Goal: Task Accomplishment & Management: Manage account settings

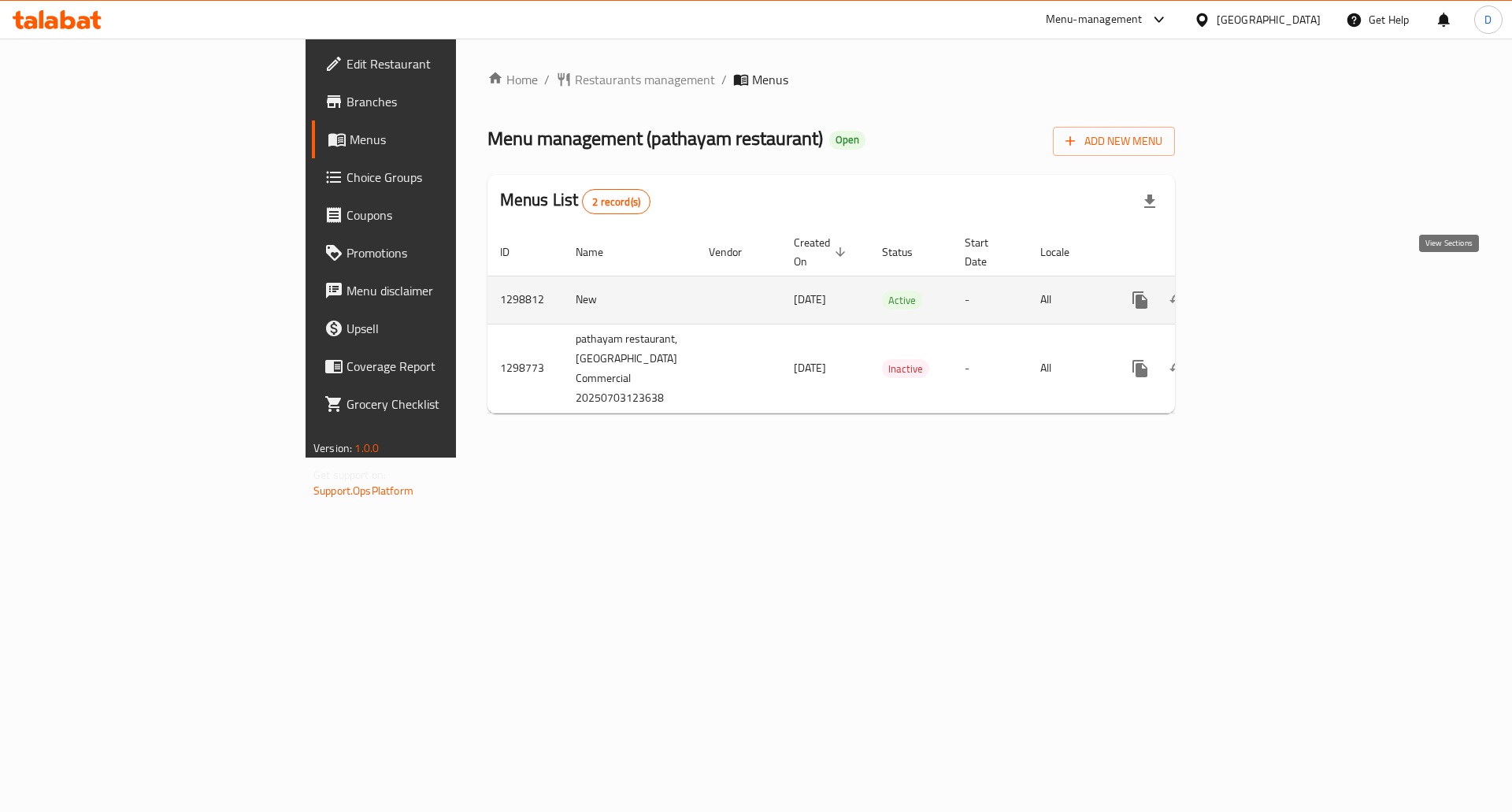
click at [1263, 291] on icon "enhanced table" at bounding box center [1254, 300] width 19 height 19
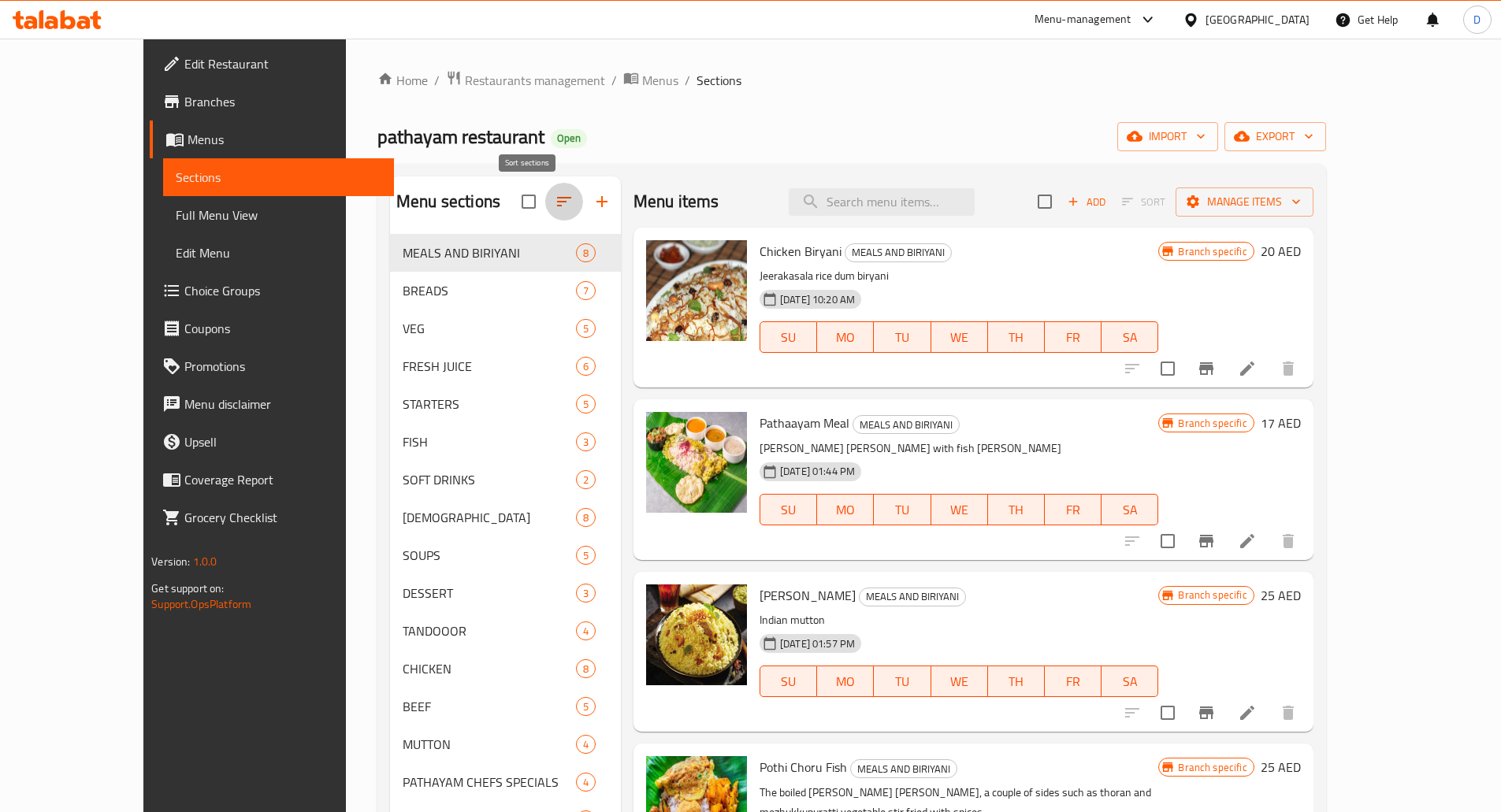
click at [557, 202] on icon "button" at bounding box center [564, 202] width 14 height 9
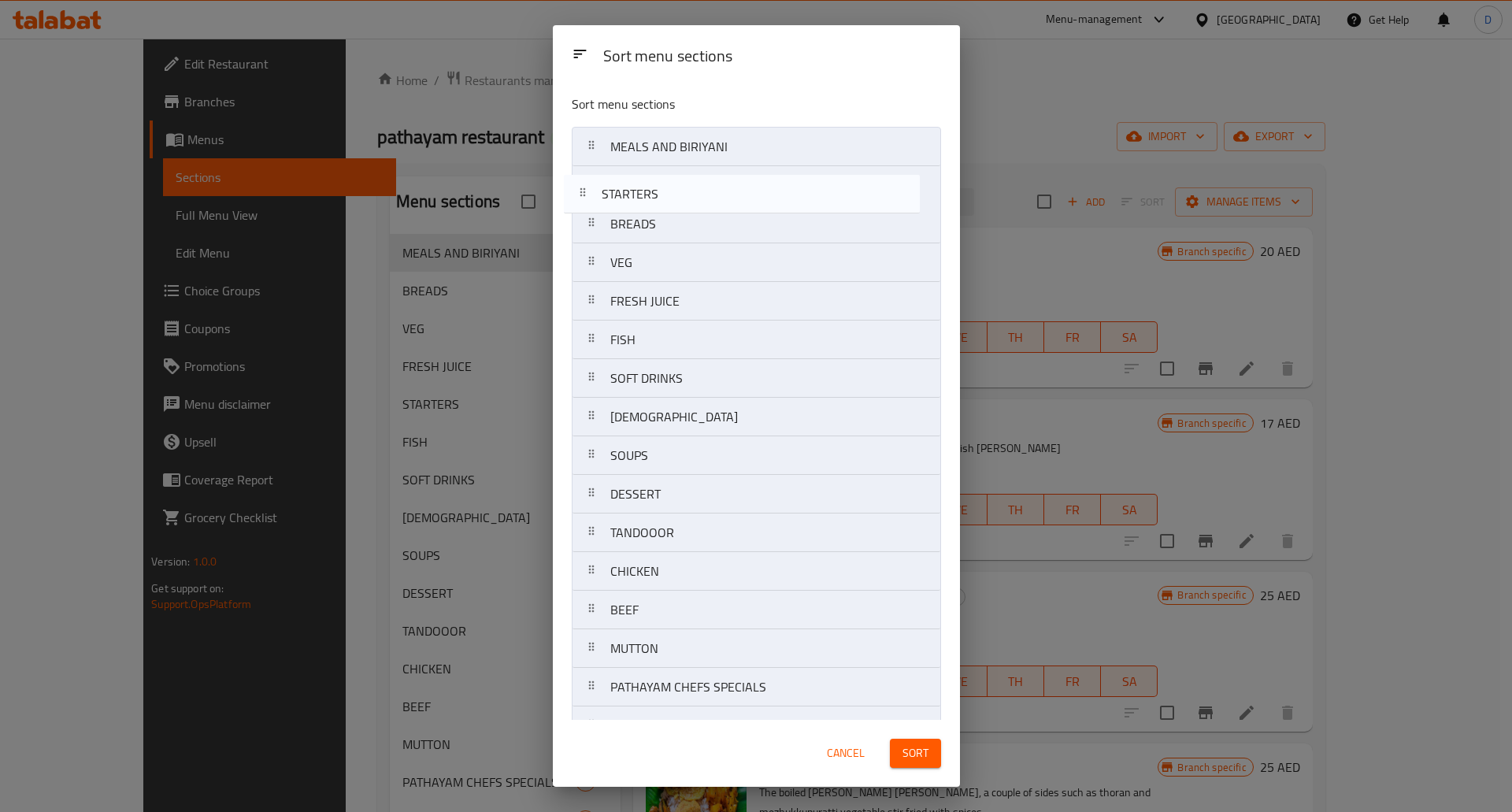
drag, startPoint x: 592, startPoint y: 309, endPoint x: 586, endPoint y: 193, distance: 116.2
click at [586, 193] on nav "MEALS AND BIRIYANI BREADS VEG FRESH JUICE STARTERS FISH SOFT DRINKS CHINESE SOU…" at bounding box center [756, 456] width 370 height 658
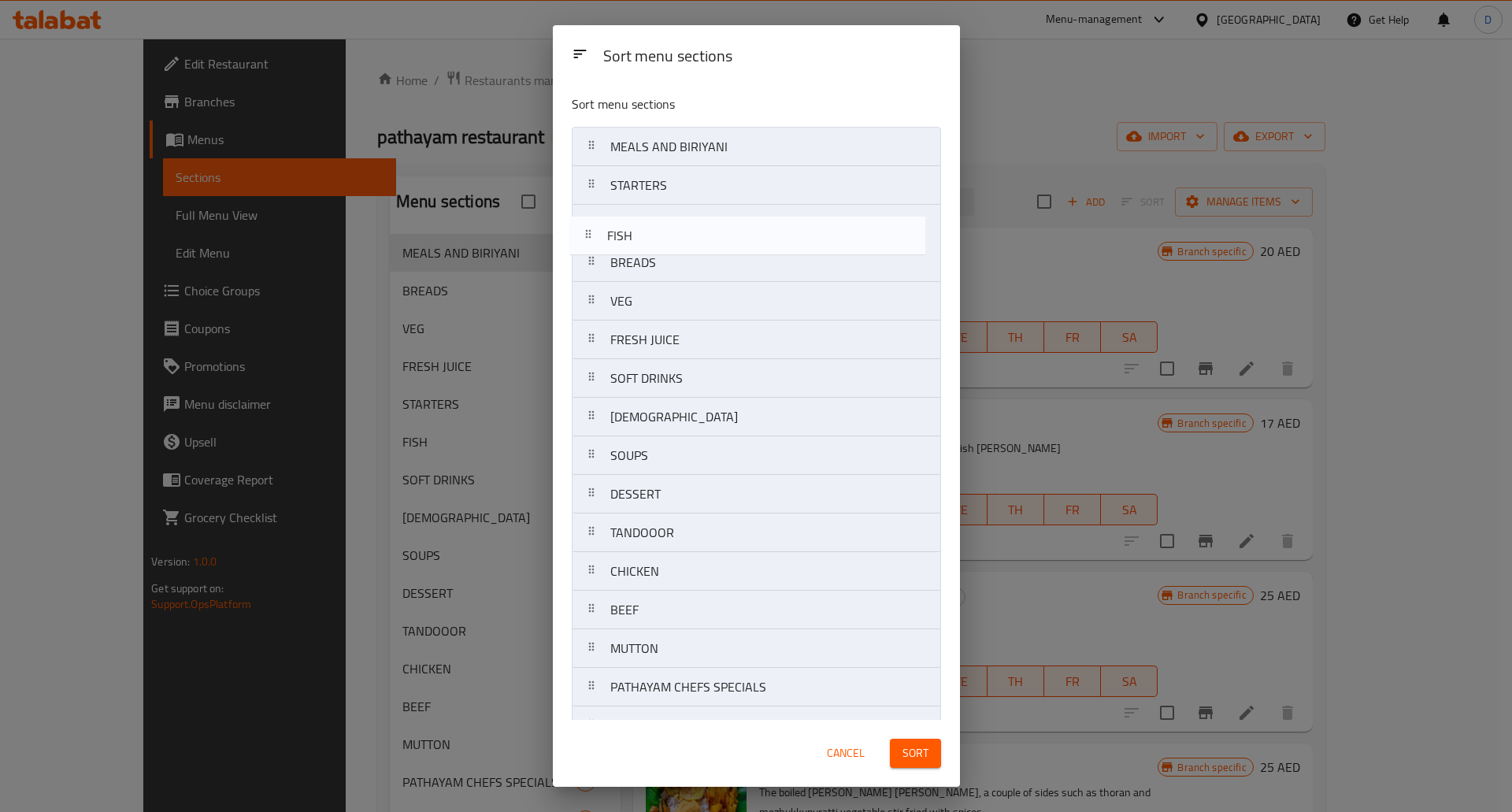
drag, startPoint x: 590, startPoint y: 344, endPoint x: 589, endPoint y: 234, distance: 110.0
click at [589, 234] on nav "MEALS AND BIRIYANI STARTERS BREADS VEG FRESH JUICE FISH SOFT DRINKS CHINESE SOU…" at bounding box center [756, 456] width 370 height 658
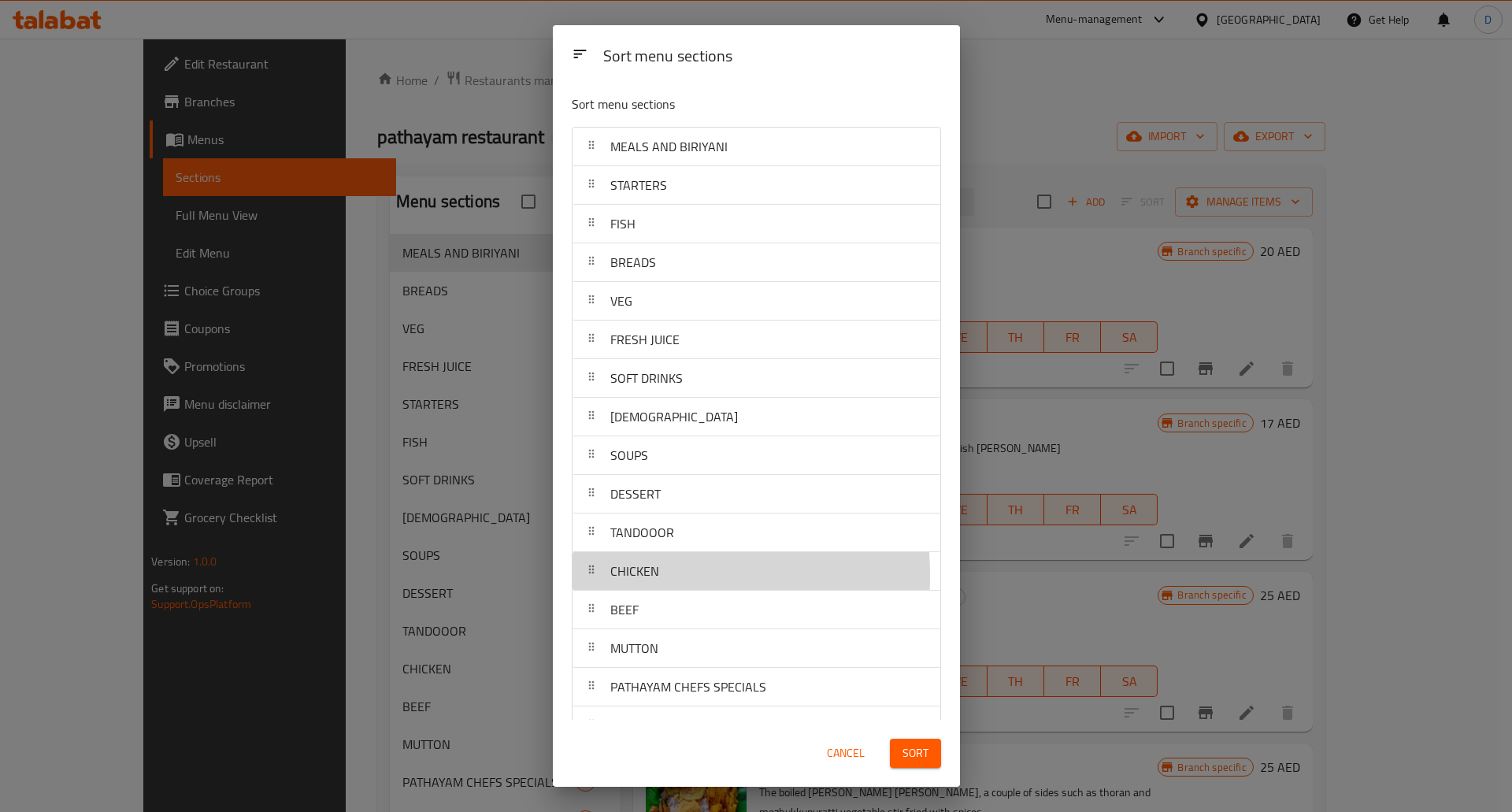
scroll to position [2, 0]
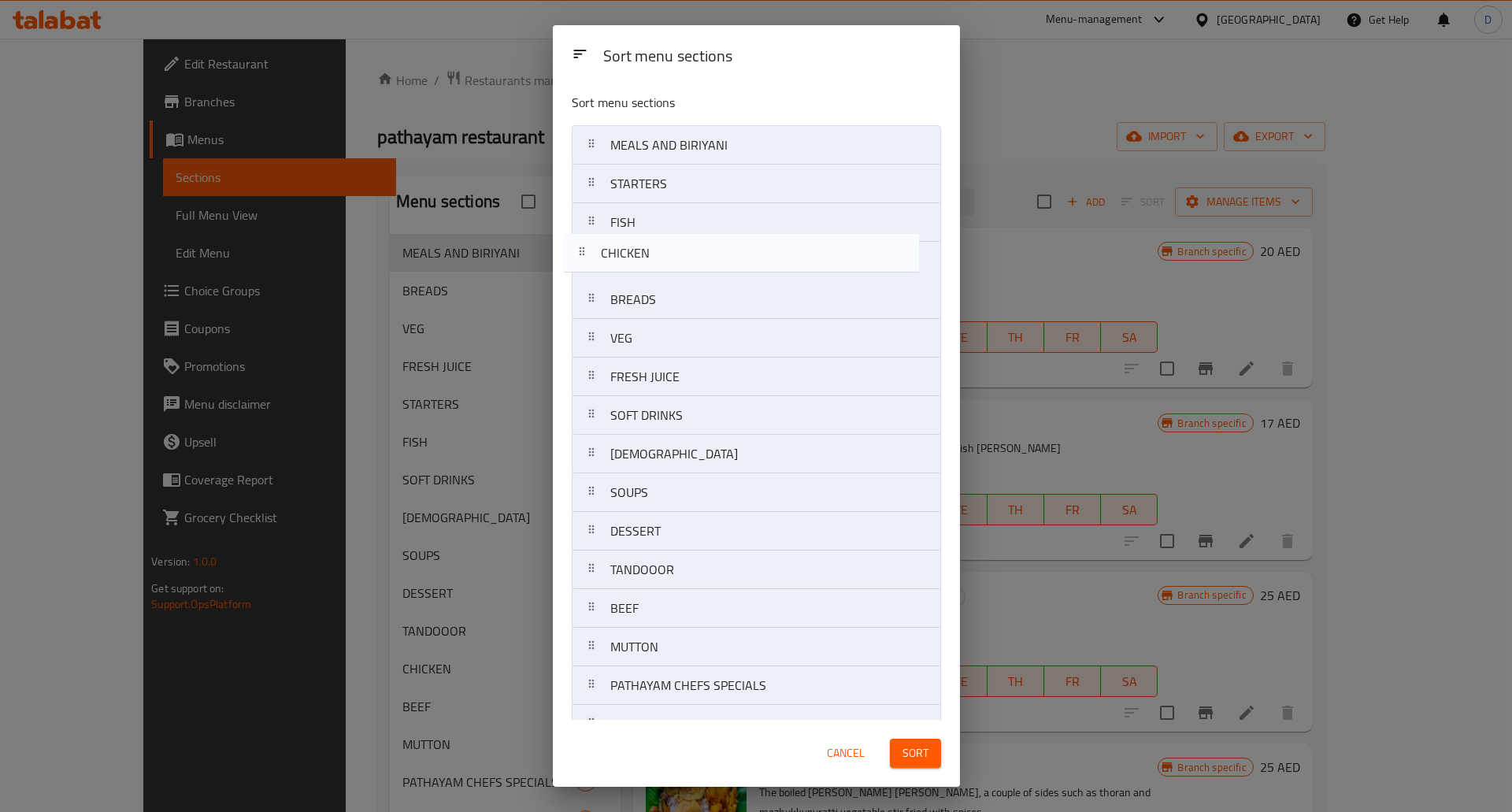
drag, startPoint x: 586, startPoint y: 576, endPoint x: 578, endPoint y: 253, distance: 323.1
click at [578, 253] on nav "MEALS AND BIRIYANI STARTERS FISH BREADS VEG FRESH JUICE SOFT DRINKS CHINESE SOU…" at bounding box center [756, 454] width 370 height 658
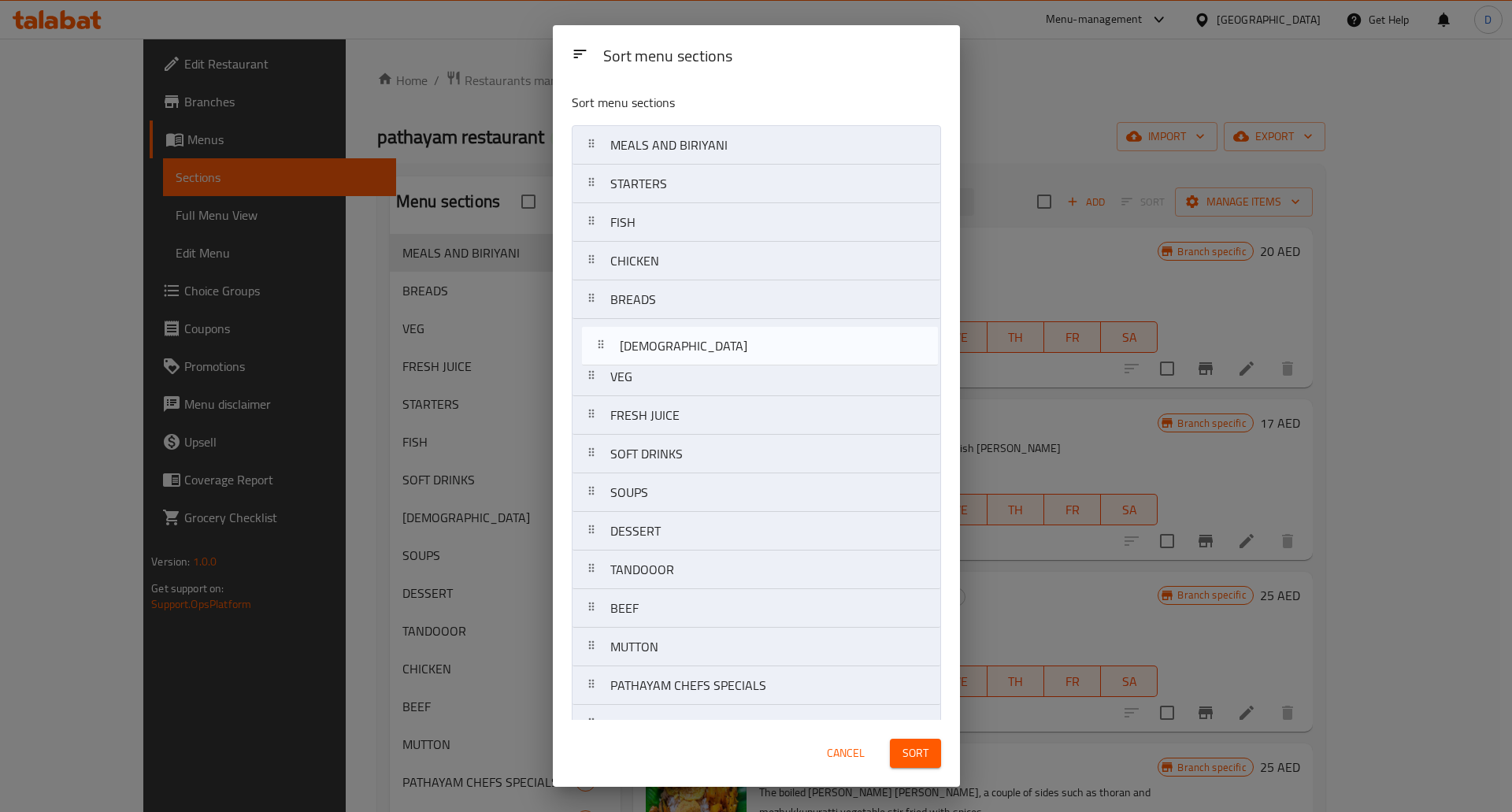
drag, startPoint x: 595, startPoint y: 458, endPoint x: 604, endPoint y: 348, distance: 110.4
click at [604, 348] on nav "MEALS AND BIRIYANI STARTERS FISH CHICKEN BREADS VEG FRESH JUICE SOFT DRINKS CHI…" at bounding box center [756, 454] width 370 height 658
drag, startPoint x: 589, startPoint y: 382, endPoint x: 593, endPoint y: 338, distance: 44.2
click at [593, 338] on nav "MEALS AND BIRIYANI STARTERS FISH CHICKEN BREADS CHINESE VEG FRESH JUICE SOFT DR…" at bounding box center [756, 454] width 370 height 658
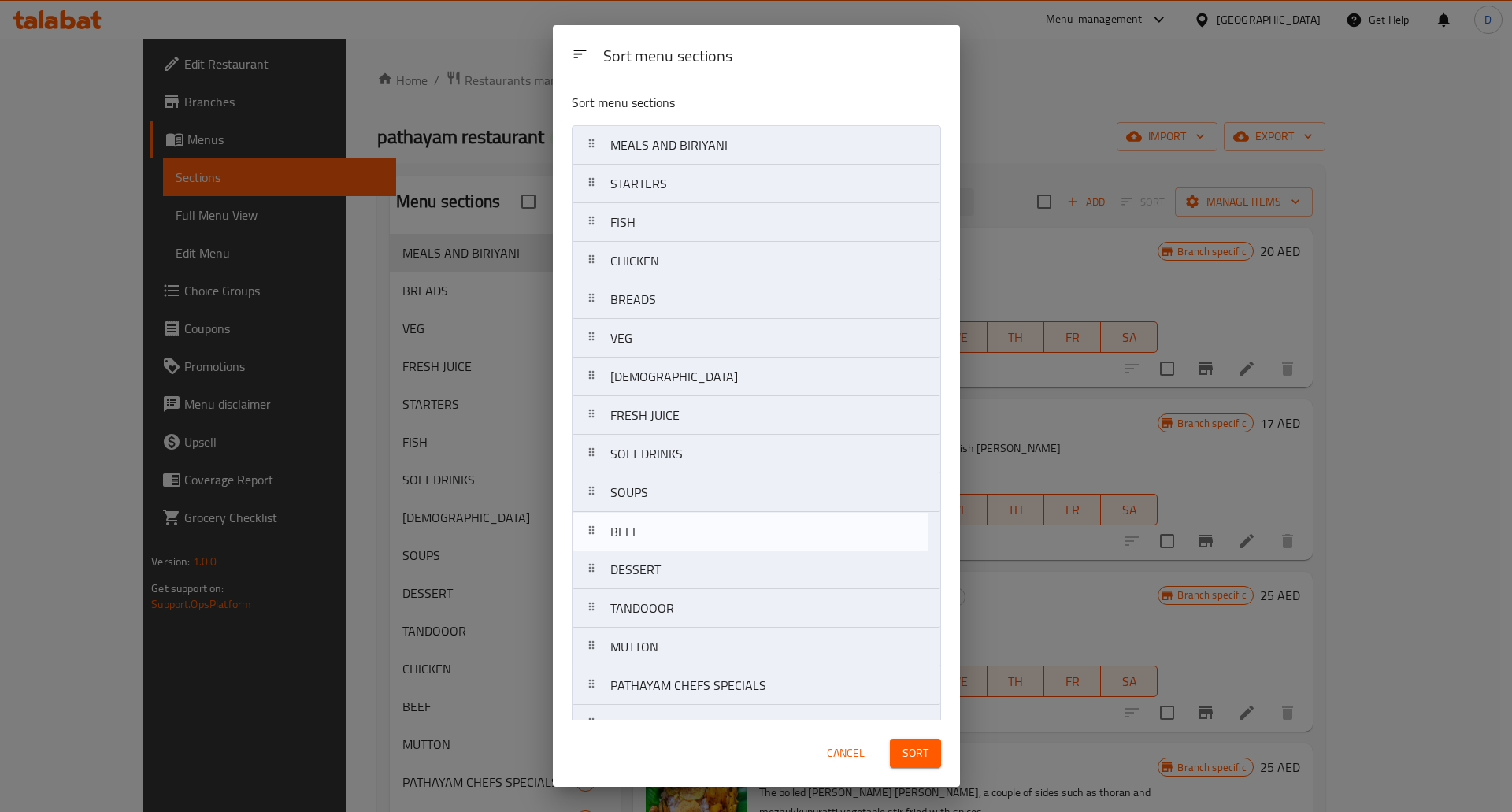
scroll to position [5, 0]
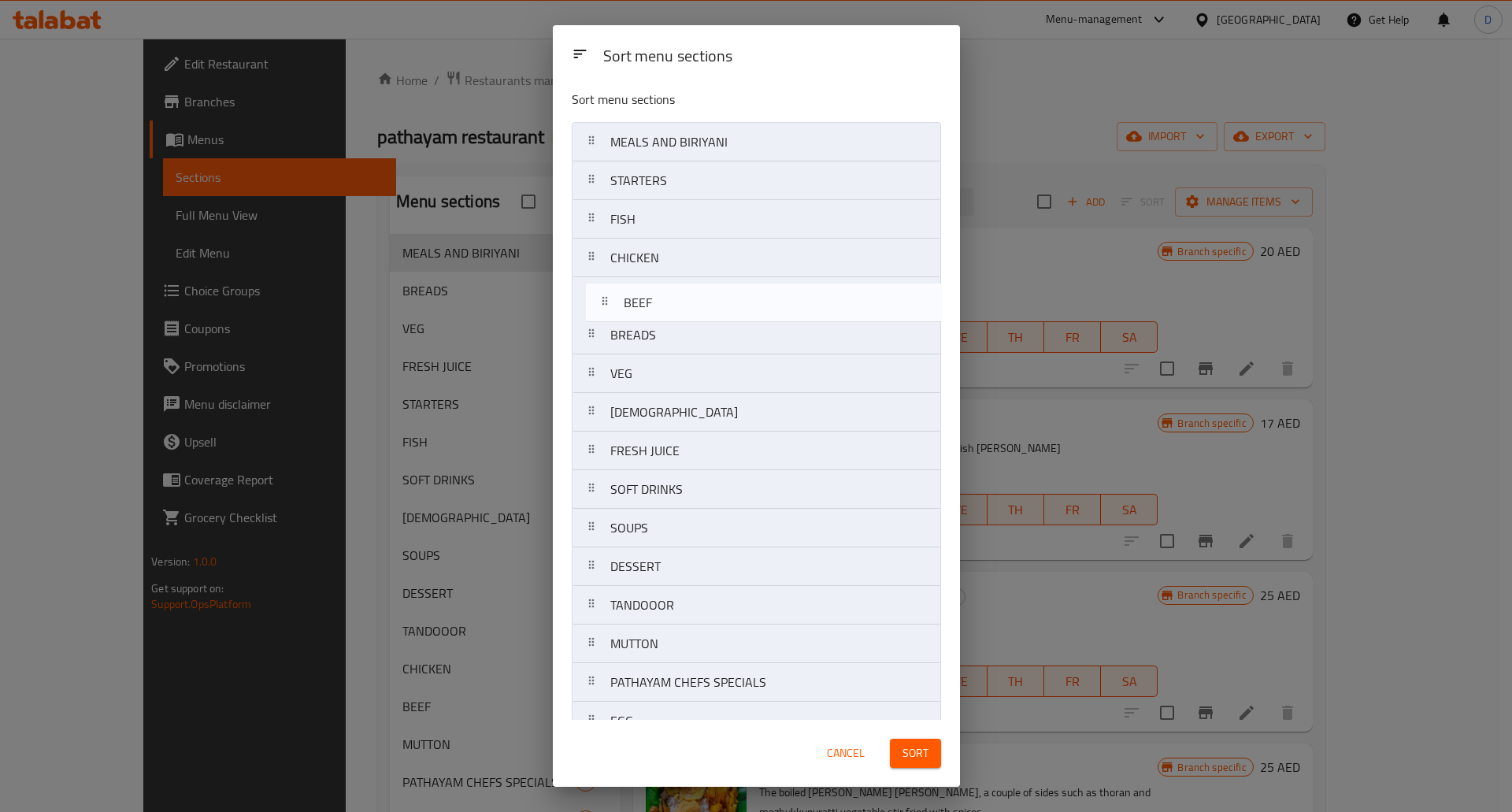
drag, startPoint x: 592, startPoint y: 616, endPoint x: 605, endPoint y: 304, distance: 312.3
click at [605, 304] on nav "MEALS AND BIRIYANI STARTERS FISH CHICKEN BREADS VEG CHINESE FRESH JUICE SOFT DR…" at bounding box center [756, 451] width 370 height 658
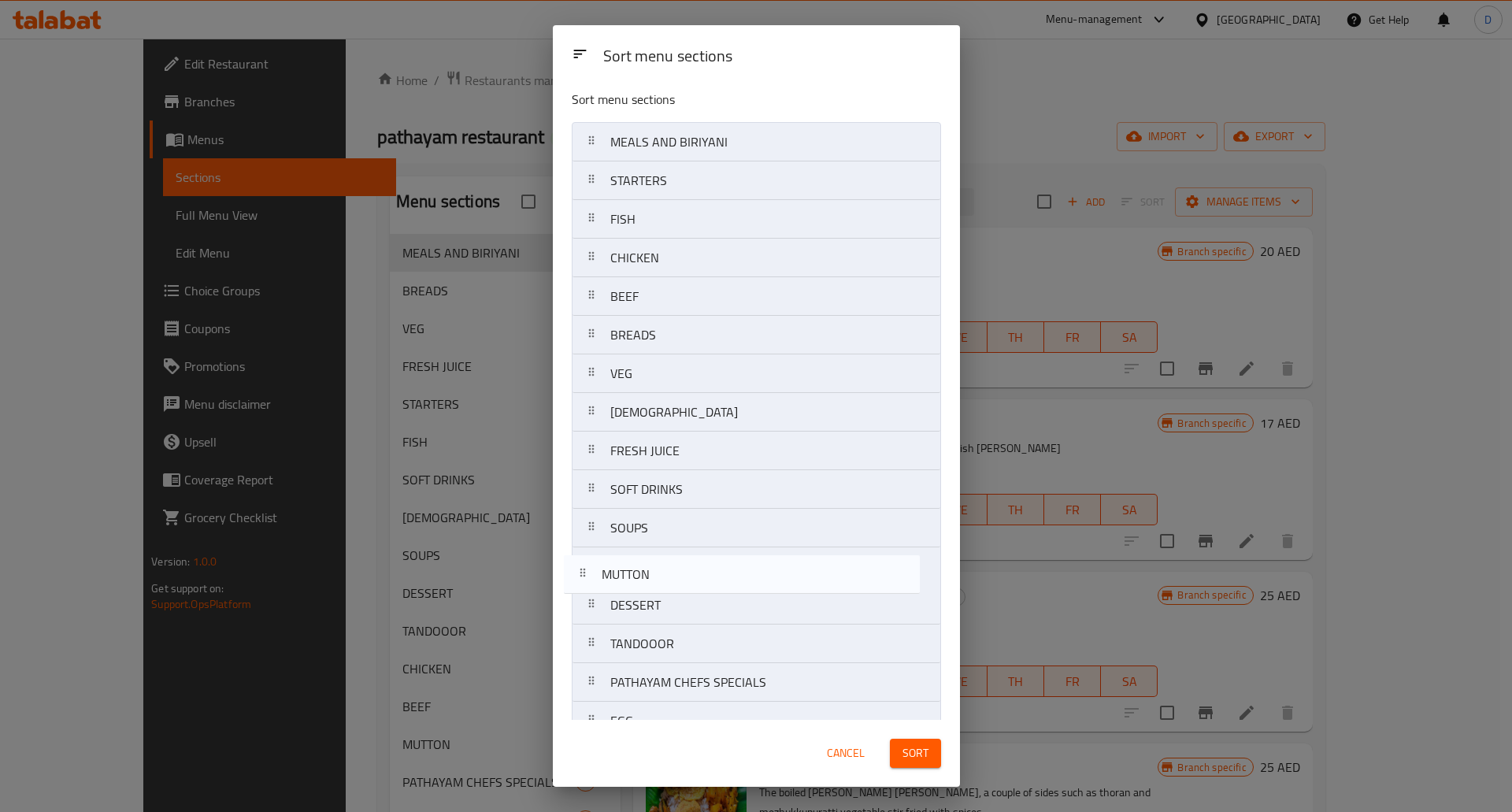
scroll to position [8, 0]
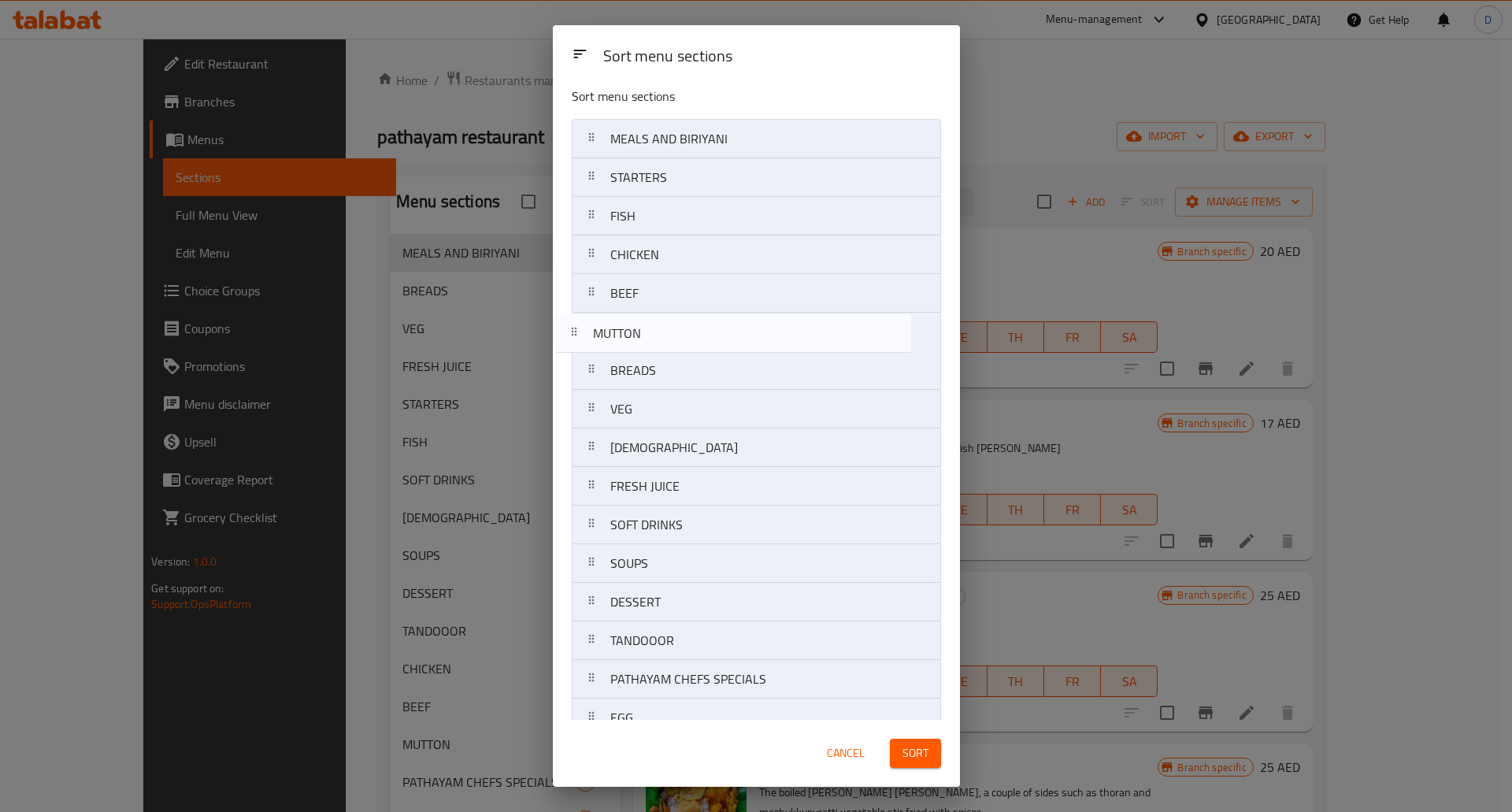
drag, startPoint x: 597, startPoint y: 647, endPoint x: 579, endPoint y: 327, distance: 320.5
click at [579, 327] on nav "MEALS AND BIRIYANI STARTERS FISH CHICKEN BEEF BREADS VEG CHINESE FRESH JUICE SO…" at bounding box center [756, 448] width 370 height 658
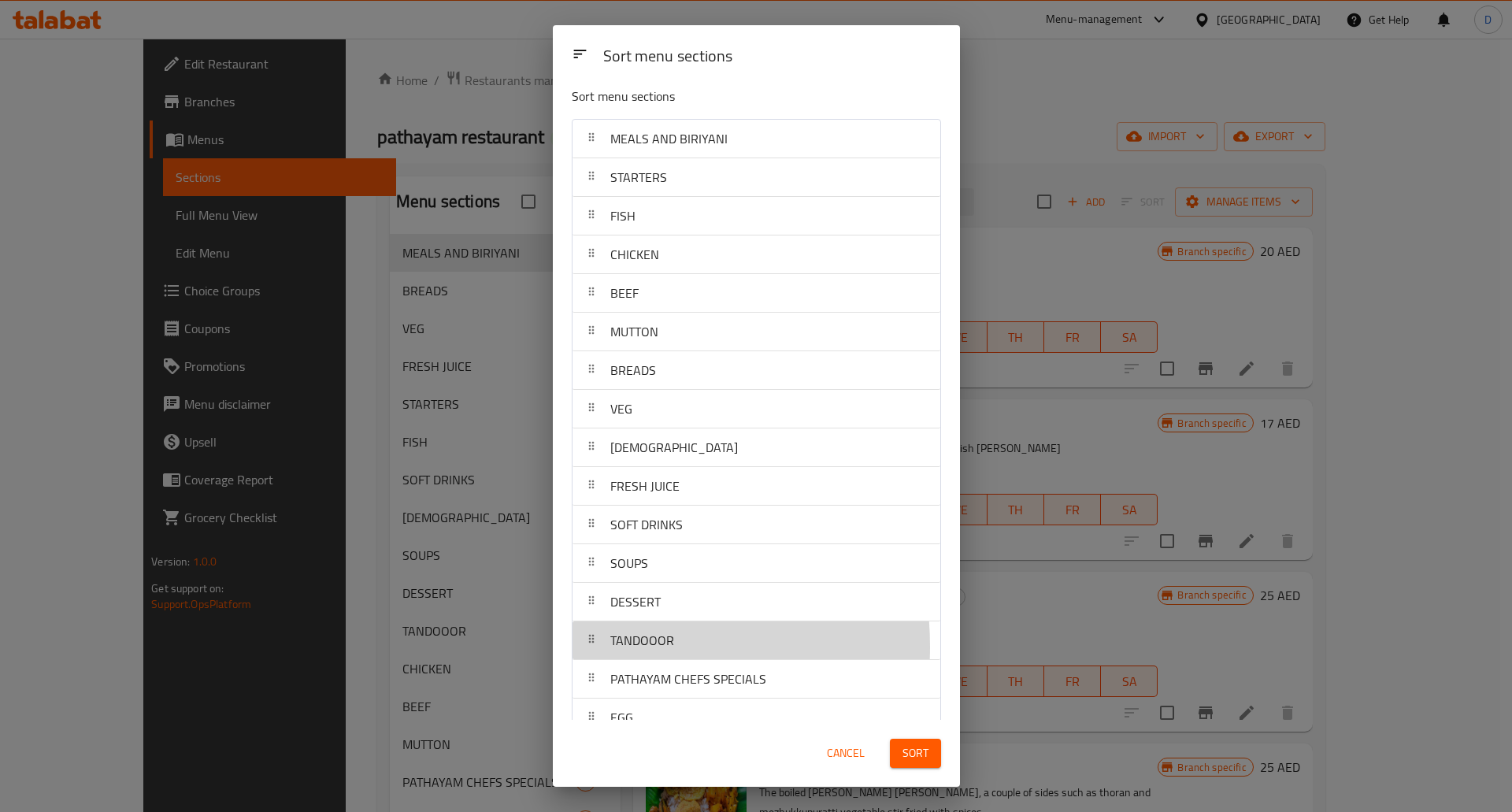
scroll to position [12, 0]
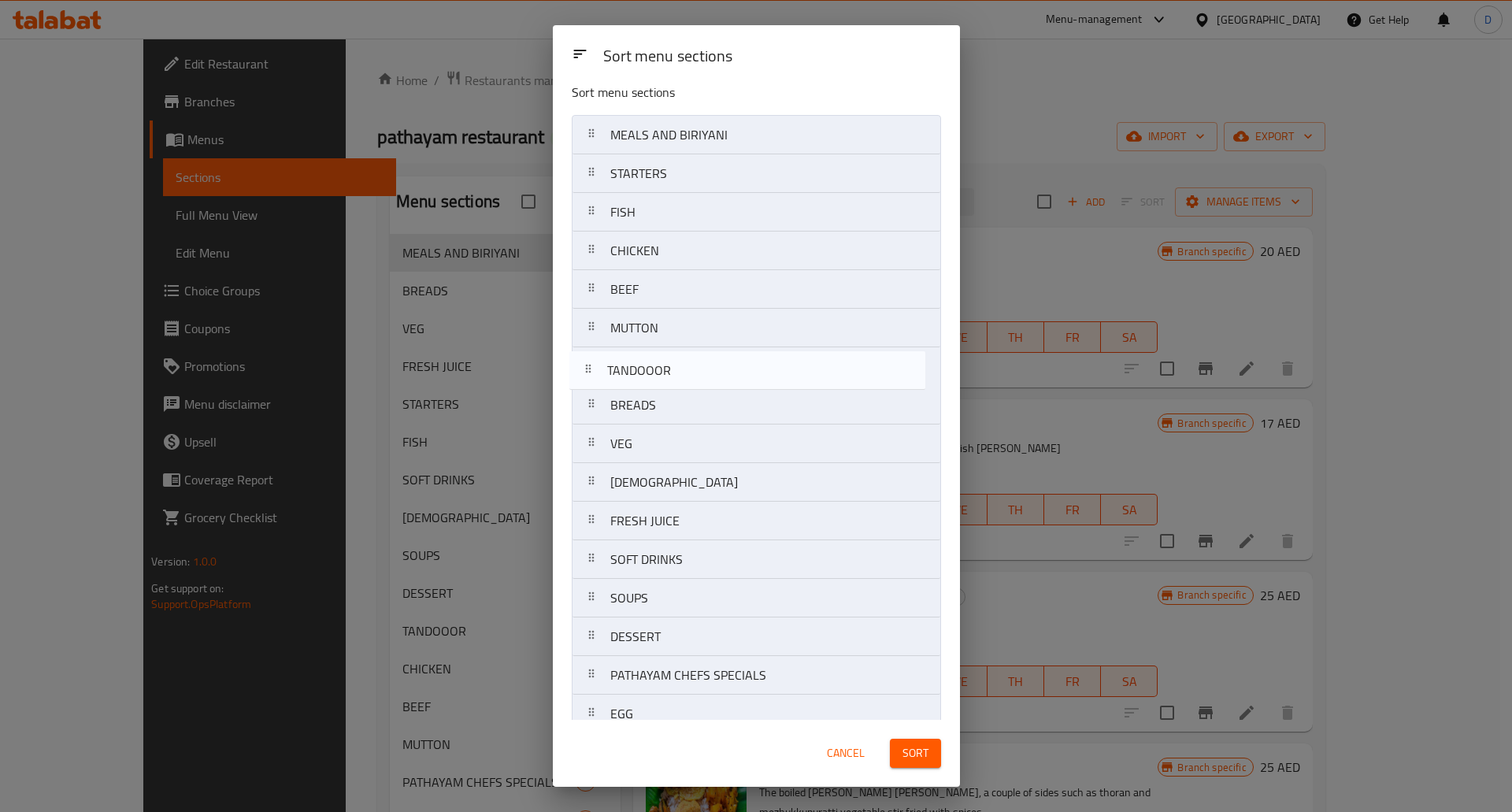
drag, startPoint x: 586, startPoint y: 647, endPoint x: 583, endPoint y: 372, distance: 275.0
click at [583, 372] on nav "MEALS AND BIRIYANI STARTERS FISH CHICKEN BEEF MUTTON BREADS VEG CHINESE FRESH J…" at bounding box center [756, 444] width 370 height 658
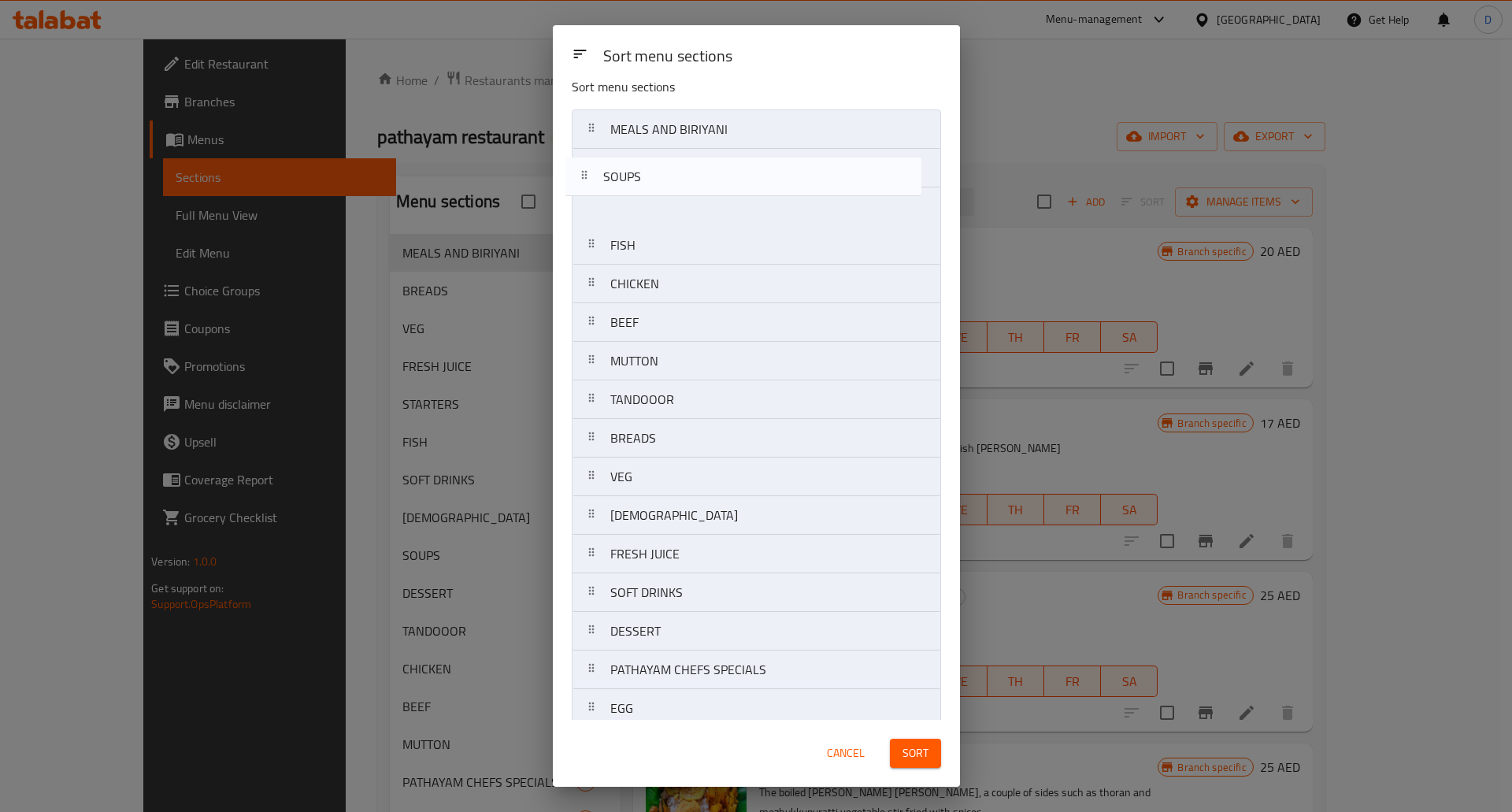
scroll to position [0, 0]
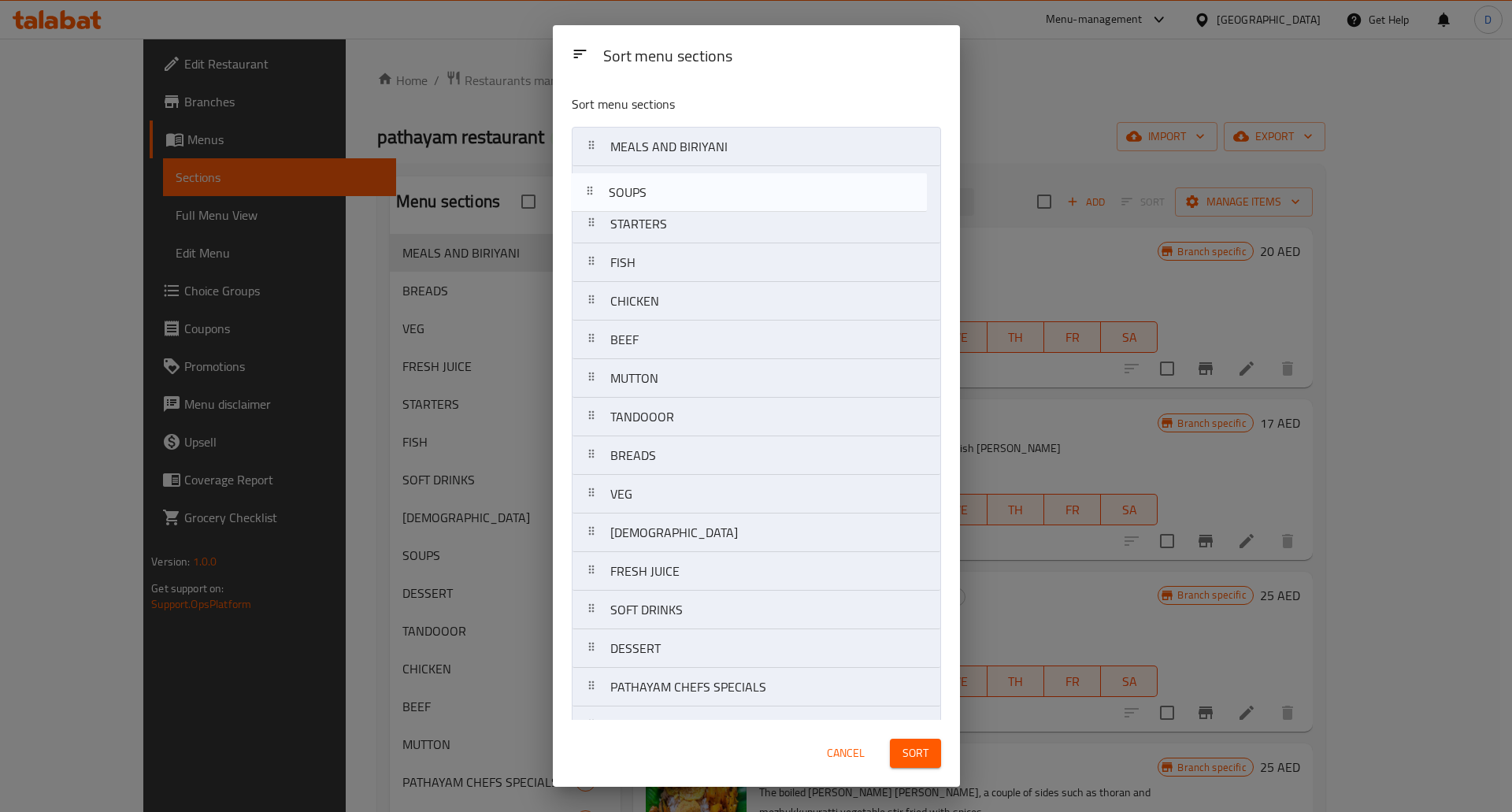
drag, startPoint x: 592, startPoint y: 542, endPoint x: 590, endPoint y: 190, distance: 352.0
click at [590, 190] on nav "MEALS AND BIRIYANI STARTERS FISH CHICKEN BEEF MUTTON TANDOOOR BREADS VEG CHINES…" at bounding box center [756, 456] width 370 height 658
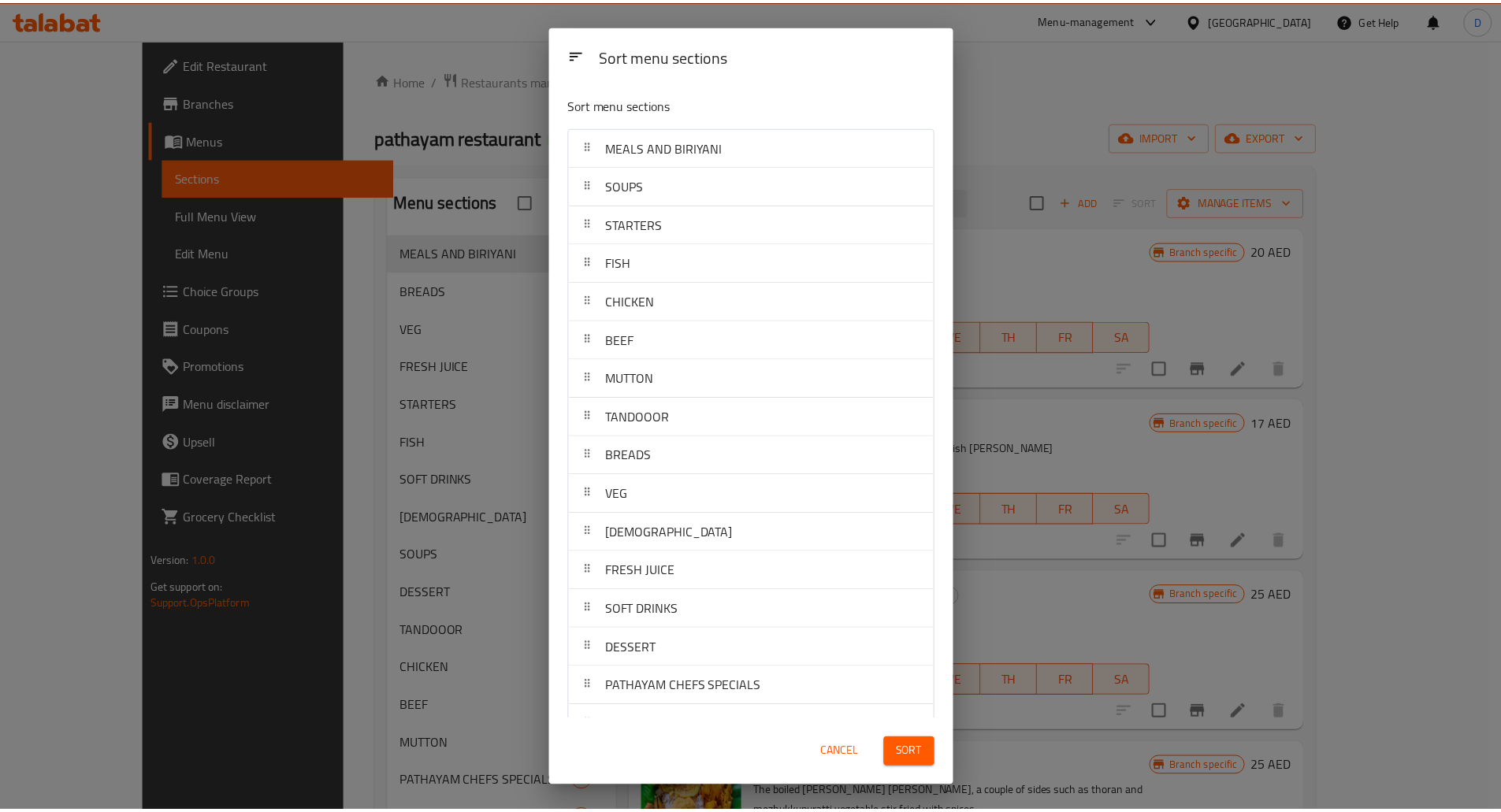
scroll to position [71, 0]
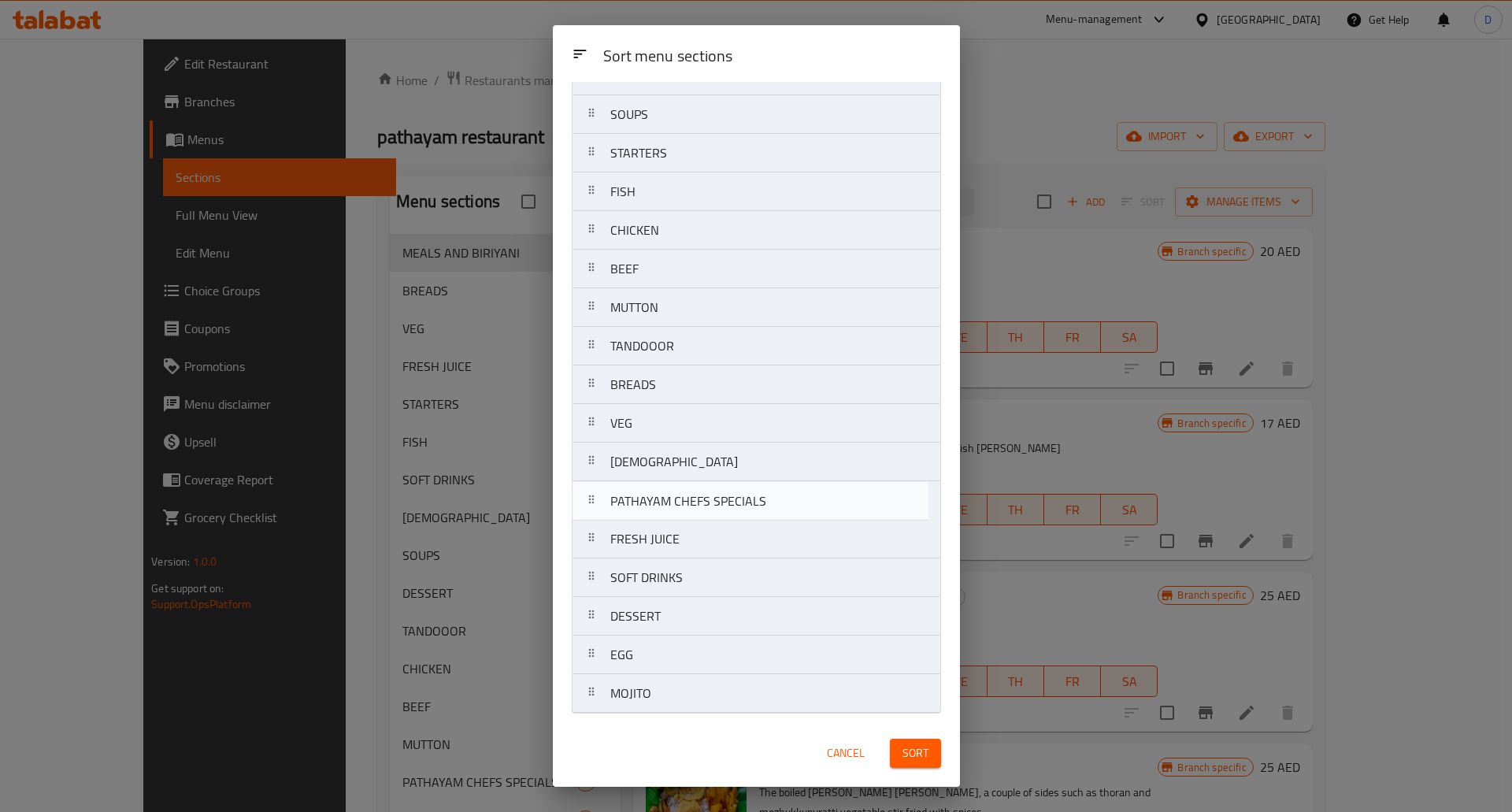
drag, startPoint x: 597, startPoint y: 620, endPoint x: 597, endPoint y: 500, distance: 120.0
click at [597, 500] on nav "MEALS AND BIRIYANI SOUPS STARTERS FISH CHICKEN BEEF MUTTON TANDOOOR BREADS VEG …" at bounding box center [756, 385] width 370 height 658
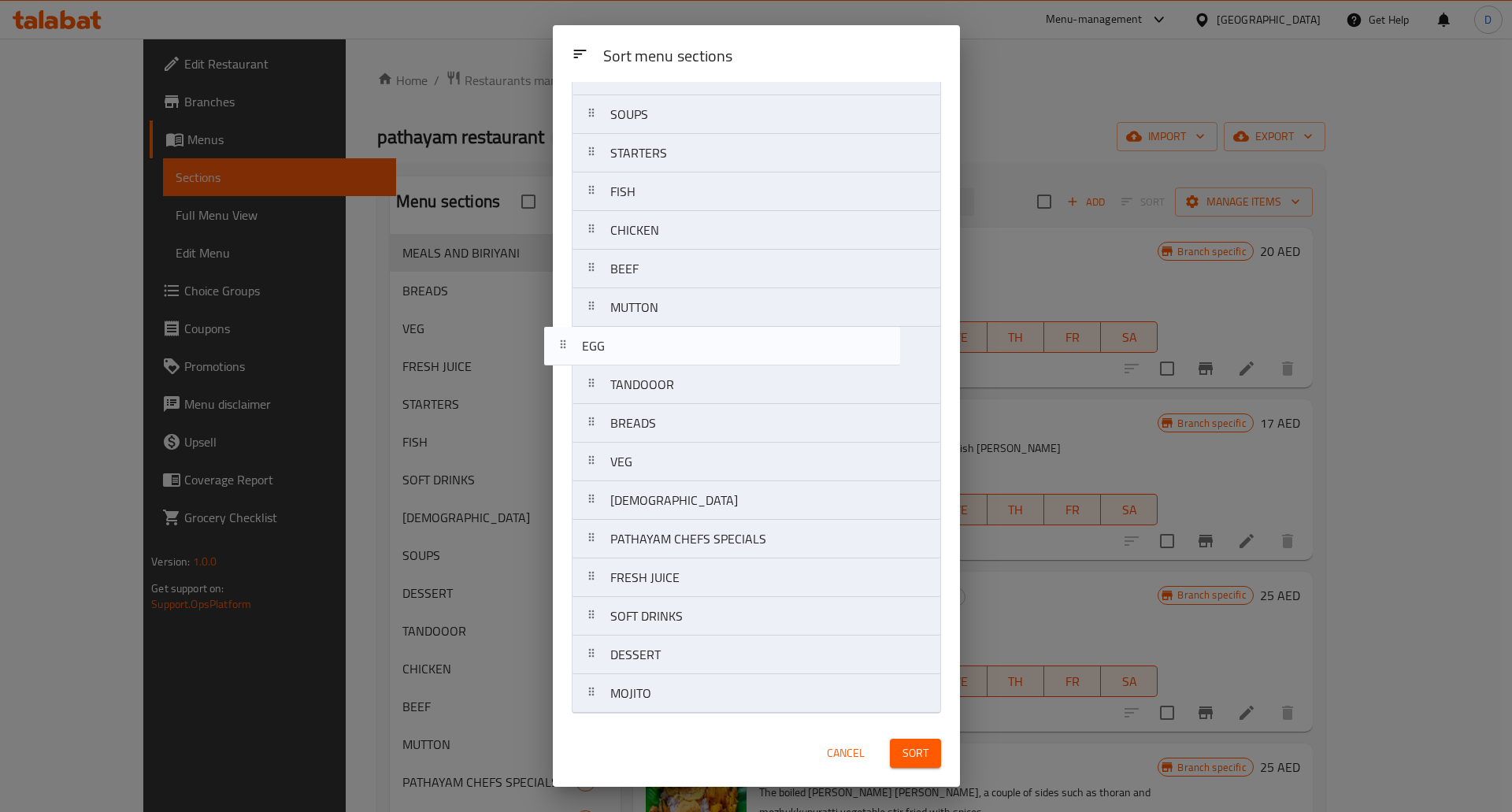
drag, startPoint x: 592, startPoint y: 657, endPoint x: 563, endPoint y: 333, distance: 325.3
click at [563, 333] on div "Sort menu sections MEALS AND BIRIYANI SOUPS STARTERS FISH CHICKEN BEEF MUTTON T…" at bounding box center [756, 400] width 407 height 639
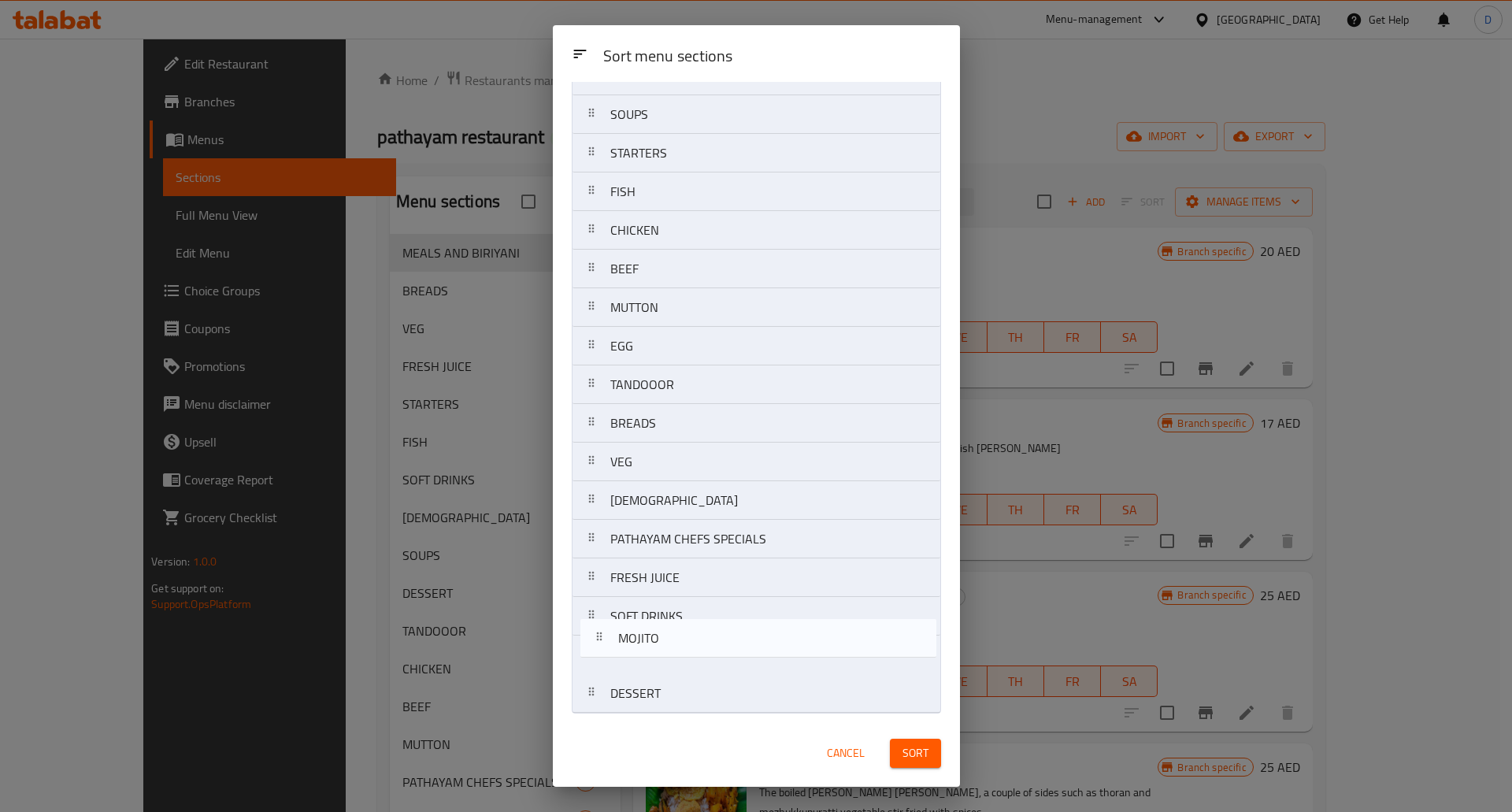
drag, startPoint x: 593, startPoint y: 703, endPoint x: 601, endPoint y: 642, distance: 61.5
click at [601, 642] on nav "MEALS AND BIRIYANI SOUPS STARTERS FISH CHICKEN BEEF MUTTON EGG TANDOOOR BREADS …" at bounding box center [756, 385] width 370 height 658
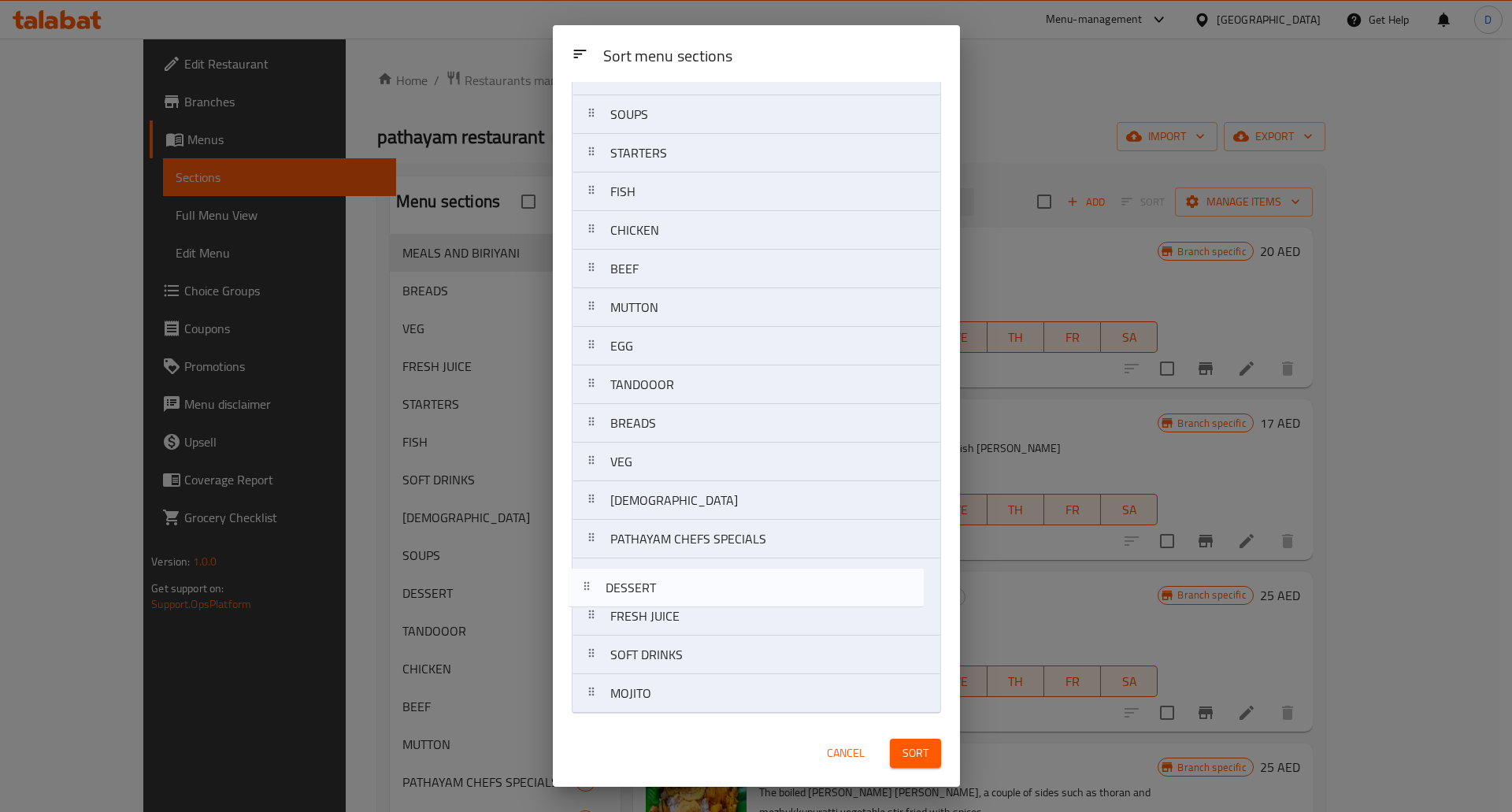
drag, startPoint x: 588, startPoint y: 695, endPoint x: 584, endPoint y: 584, distance: 111.1
click at [584, 584] on nav "MEALS AND BIRIYANI SOUPS STARTERS FISH CHICKEN BEEF MUTTON EGG TANDOOOR BREADS …" at bounding box center [756, 385] width 370 height 658
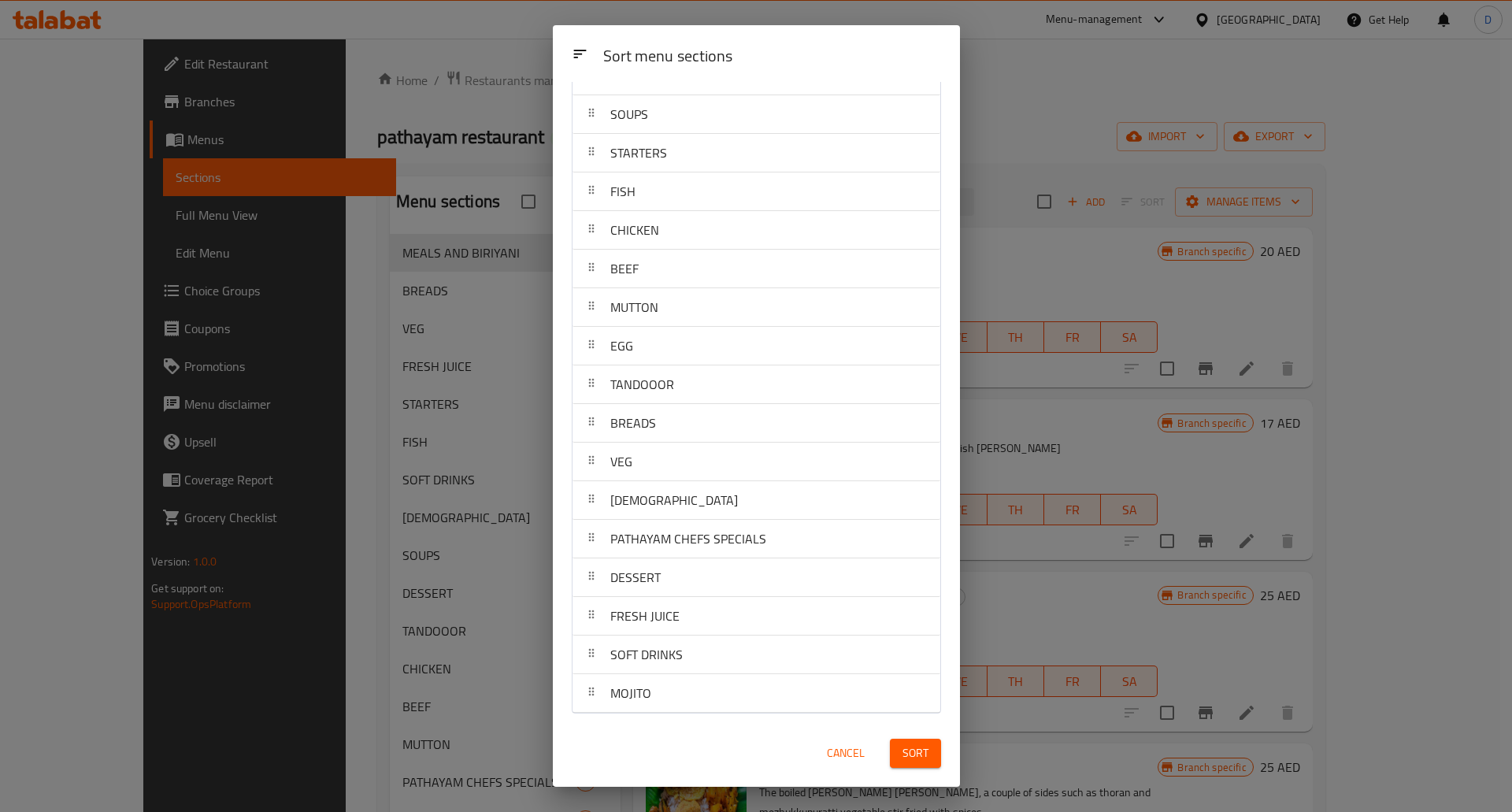
click at [920, 749] on span "Sort" at bounding box center [915, 753] width 26 height 20
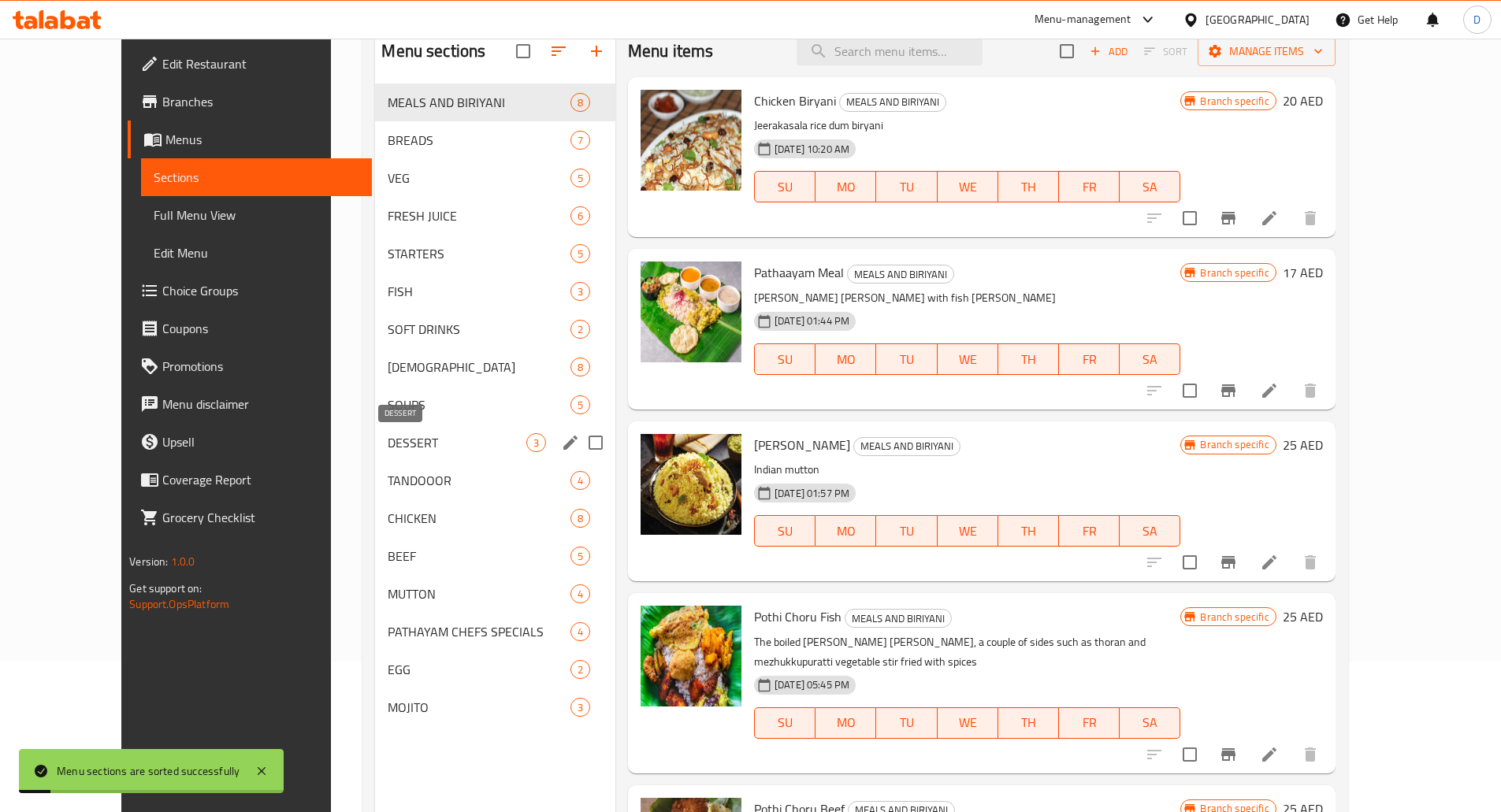
scroll to position [157, 0]
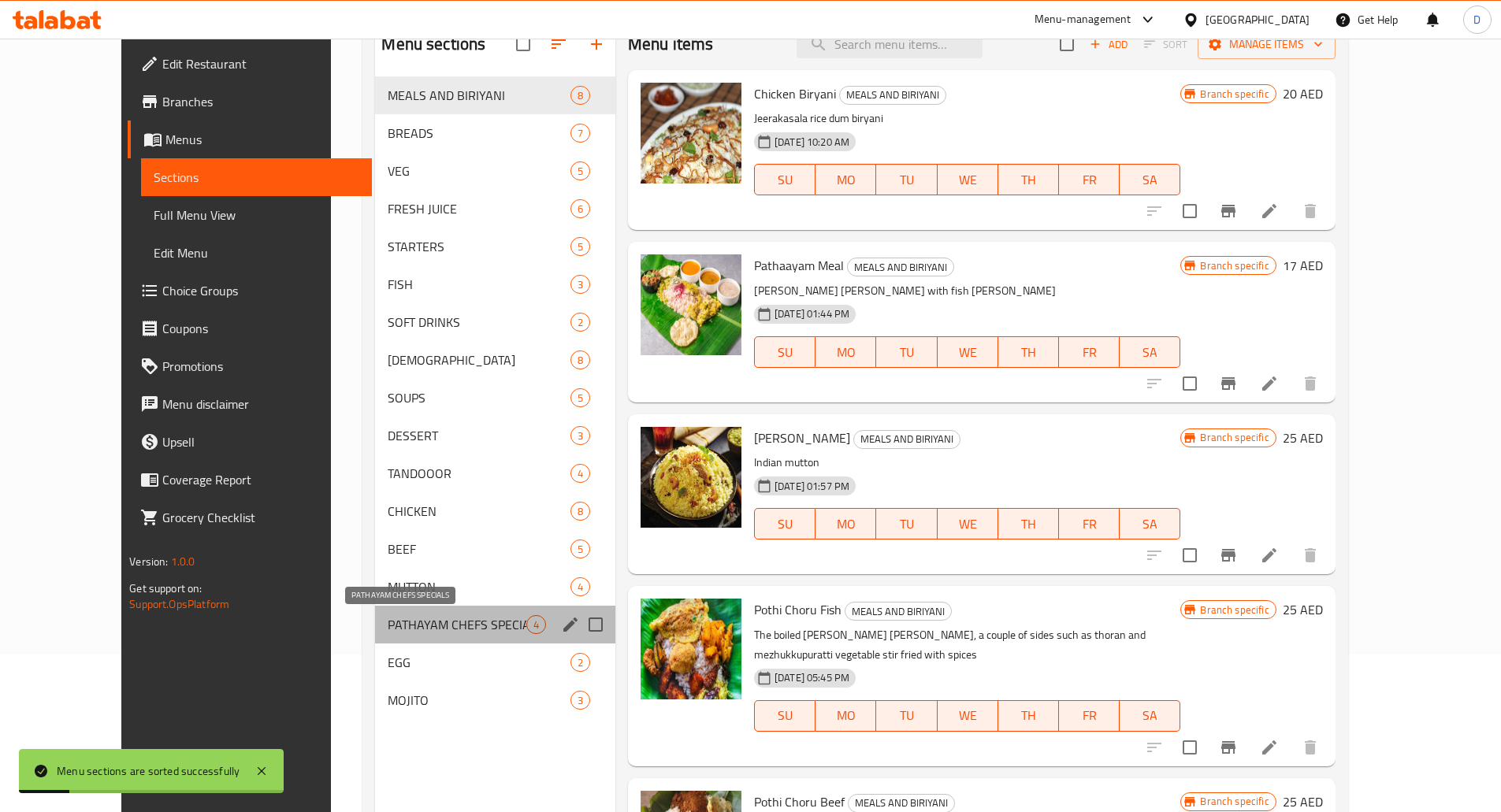
click at [388, 624] on span "PATHAYAM CHEFS SPECIALS" at bounding box center [457, 625] width 138 height 19
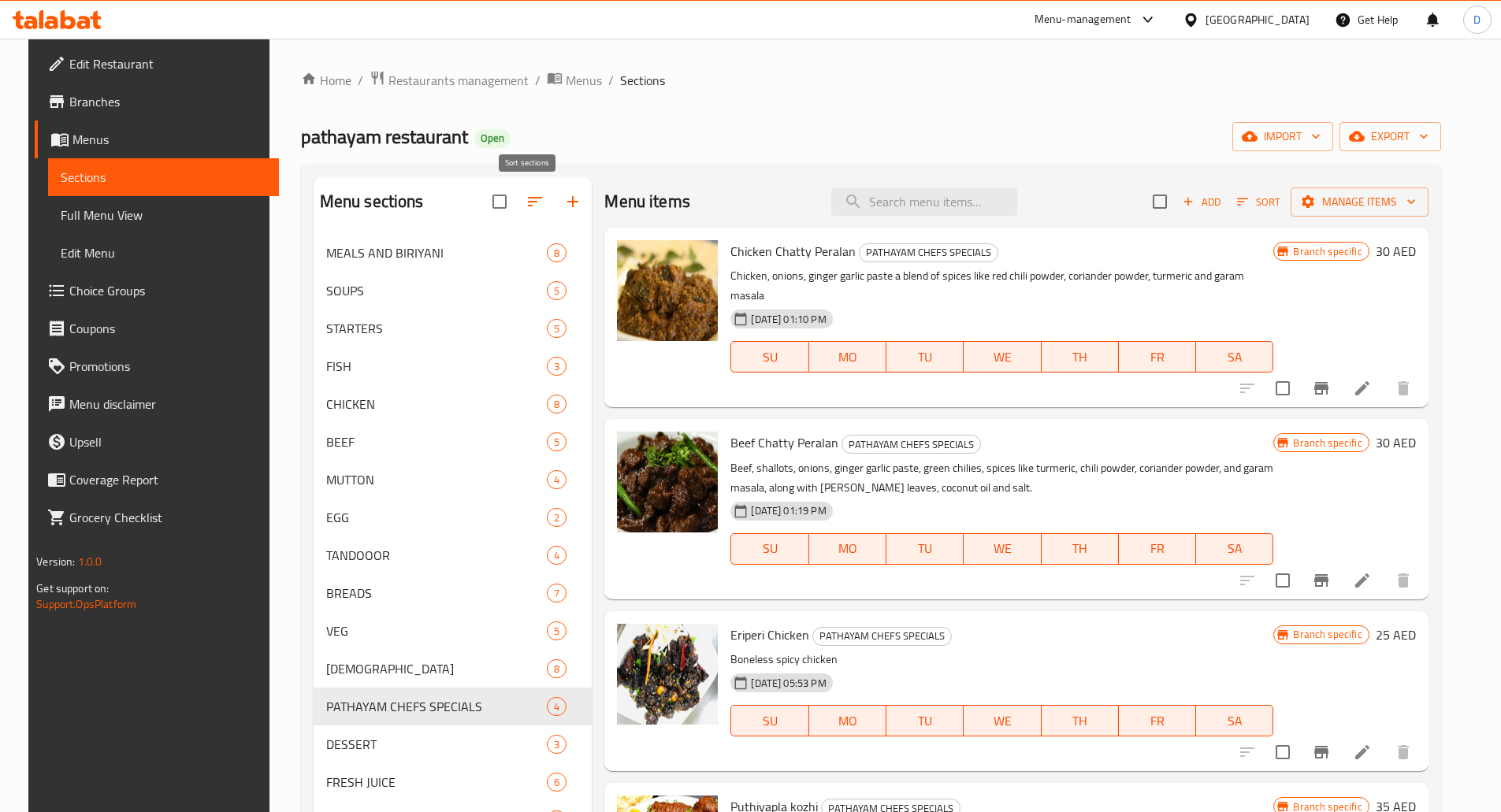
click at [526, 200] on icon "button" at bounding box center [535, 202] width 19 height 19
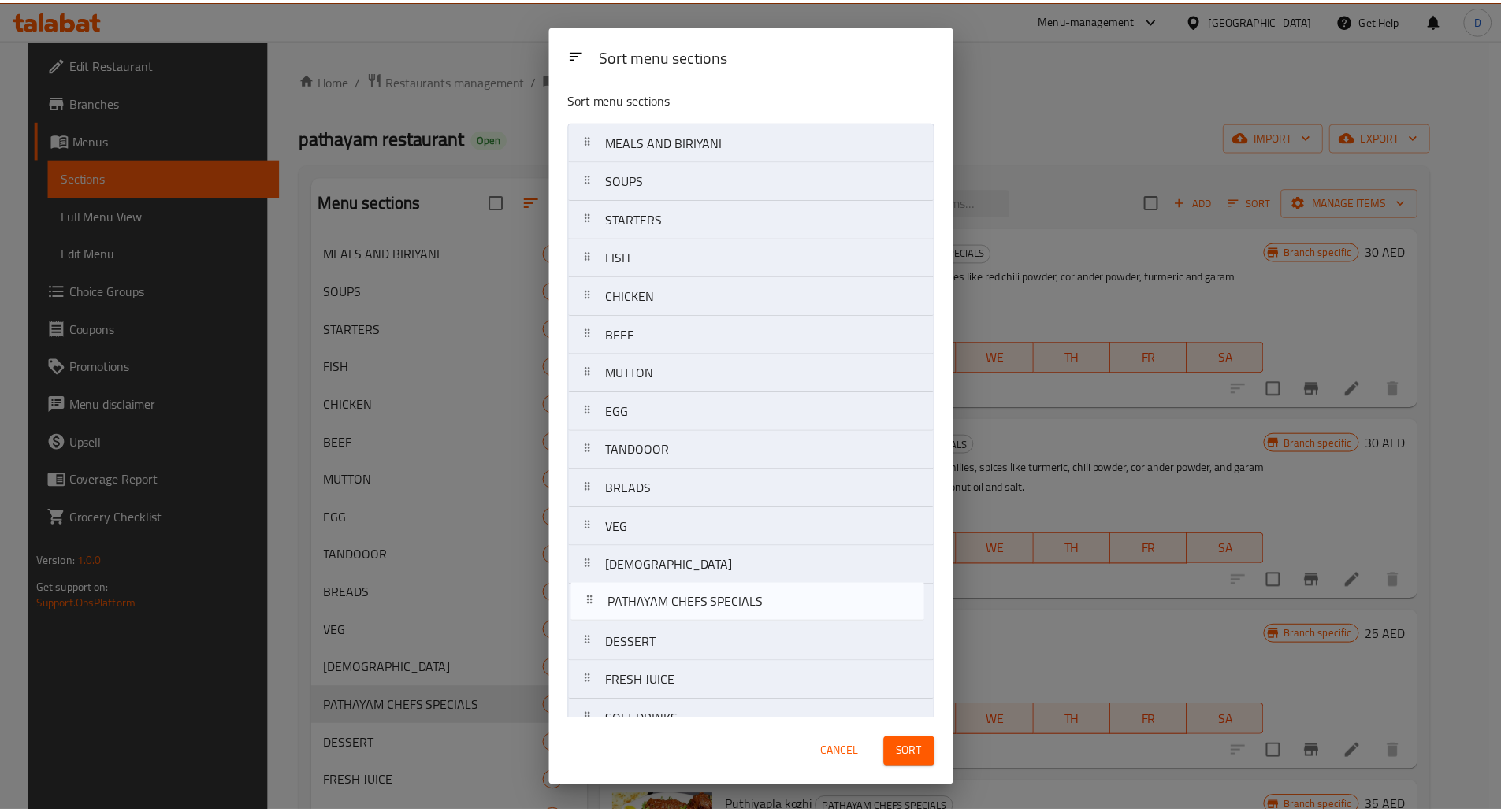
scroll to position [5, 0]
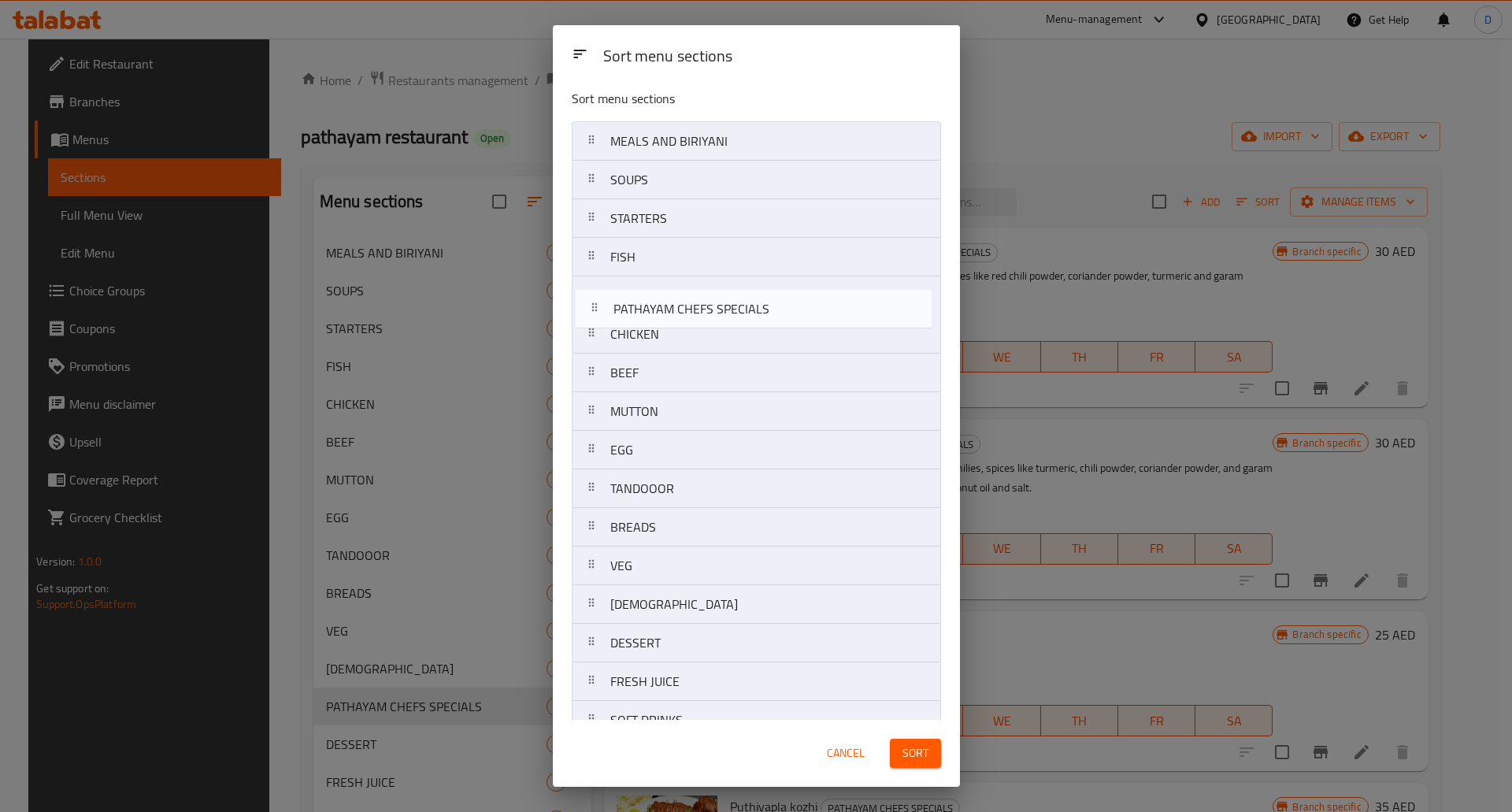
drag, startPoint x: 591, startPoint y: 612, endPoint x: 595, endPoint y: 305, distance: 307.0
click at [595, 305] on nav "MEALS AND BIRIYANI SOUPS STARTERS FISH CHICKEN BEEF MUTTON EGG TANDOOOR BREADS …" at bounding box center [756, 451] width 370 height 658
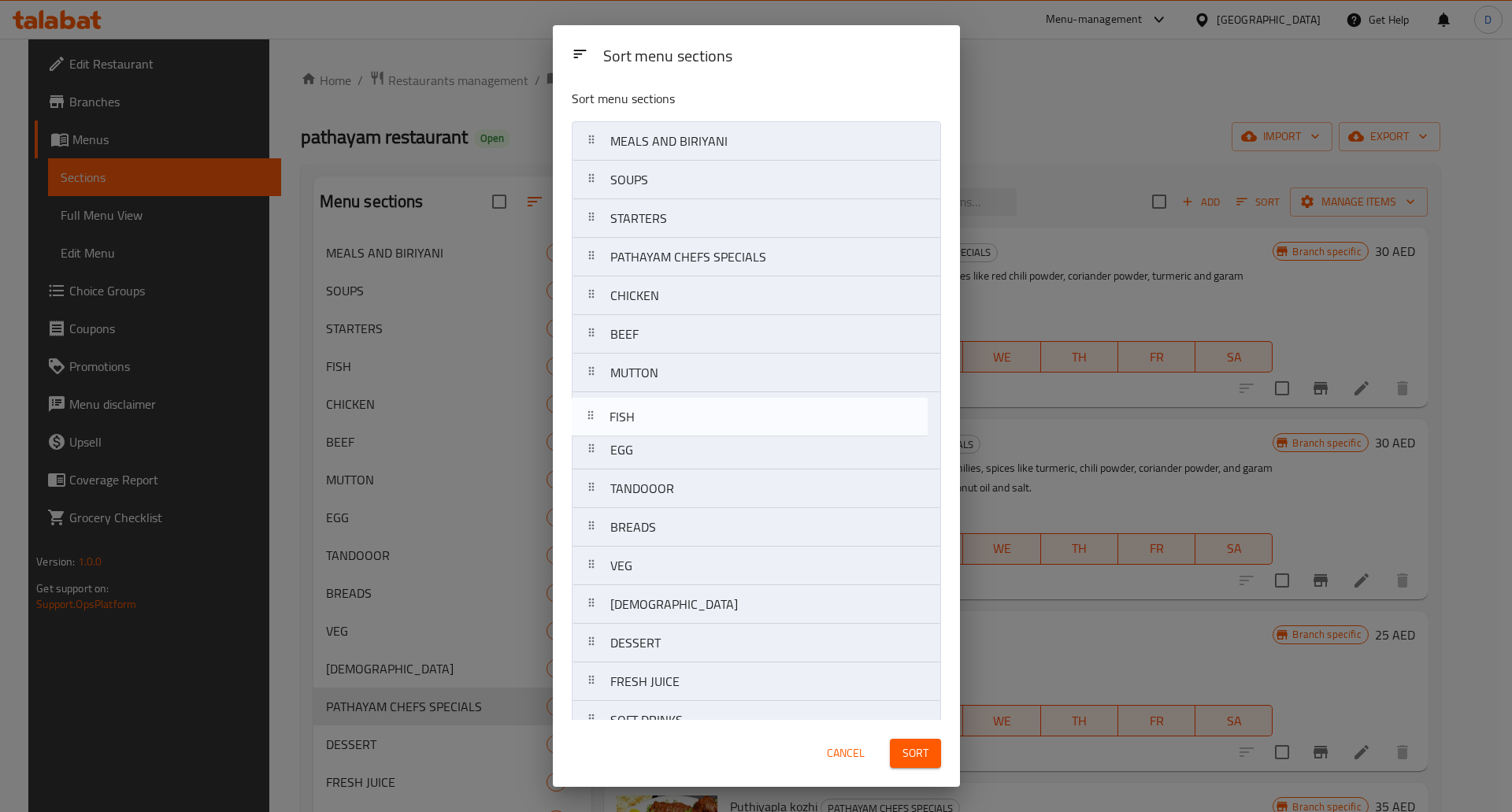
drag, startPoint x: 594, startPoint y: 264, endPoint x: 592, endPoint y: 423, distance: 159.0
click at [592, 423] on nav "MEALS AND BIRIYANI SOUPS STARTERS FISH PATHAYAM CHEFS SPECIALS CHICKEN BEEF MUT…" at bounding box center [756, 451] width 370 height 658
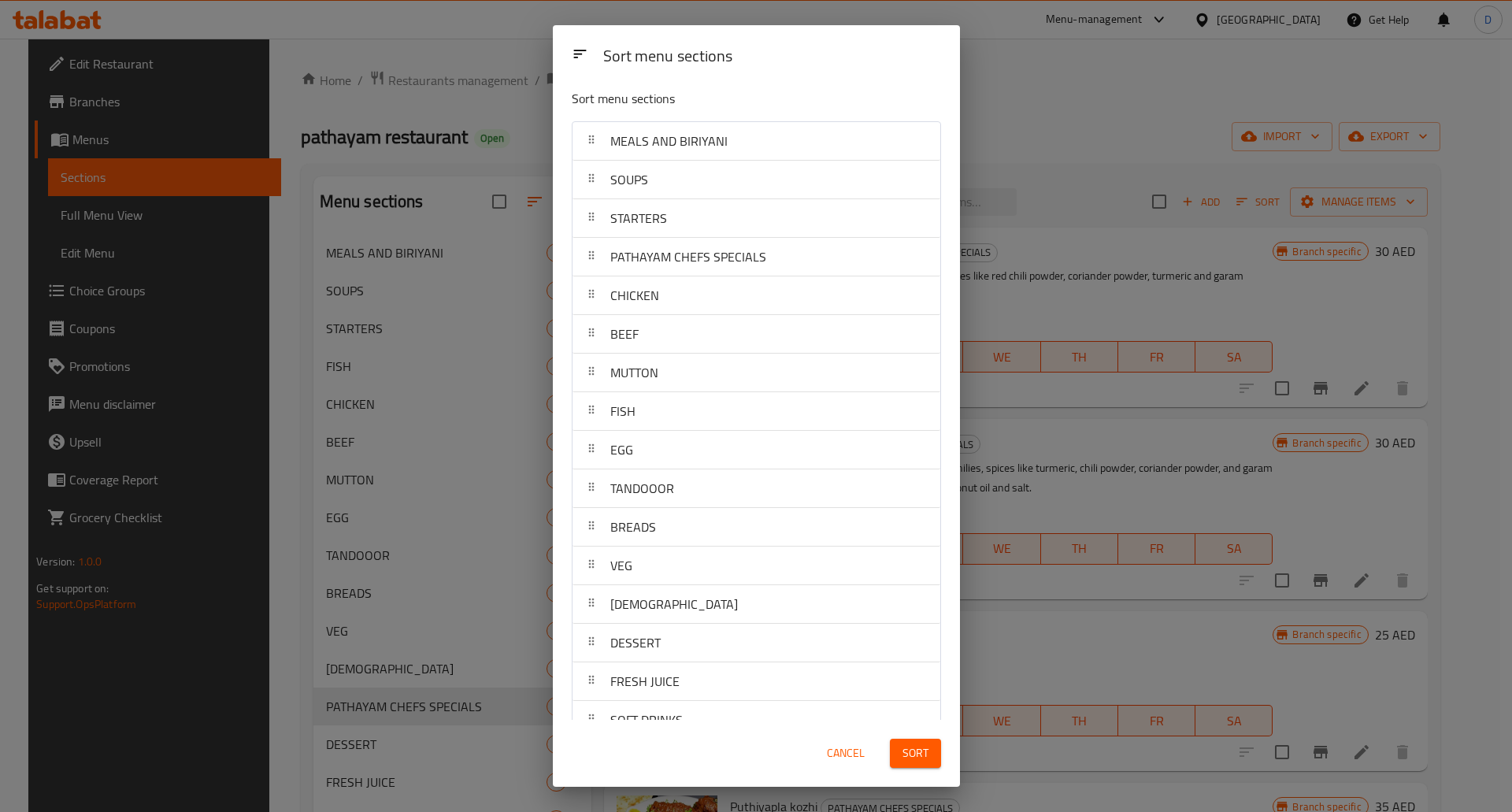
click at [909, 753] on span "Sort" at bounding box center [915, 753] width 26 height 20
